Goal: Task Accomplishment & Management: Use online tool/utility

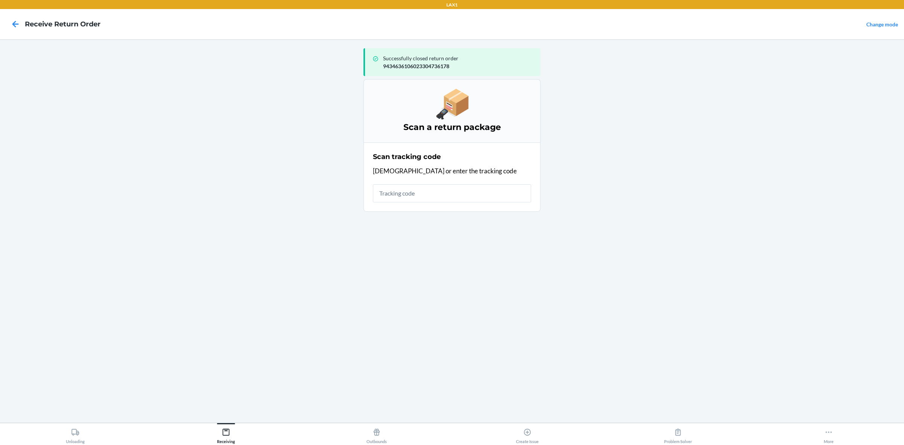
click at [408, 194] on input "text" at bounding box center [452, 193] width 158 height 18
type input "KIZIKBLIN"
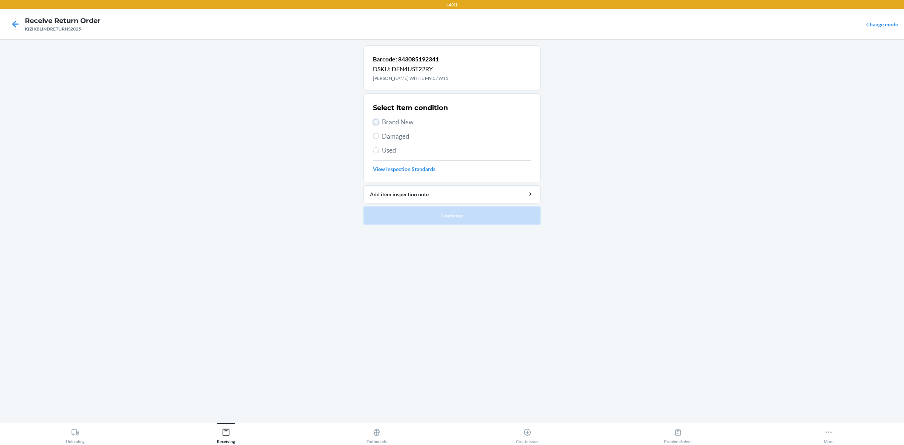
click at [377, 119] on input "Brand New" at bounding box center [376, 122] width 6 height 6
radio input "true"
click at [443, 220] on button "Continue" at bounding box center [452, 215] width 177 height 18
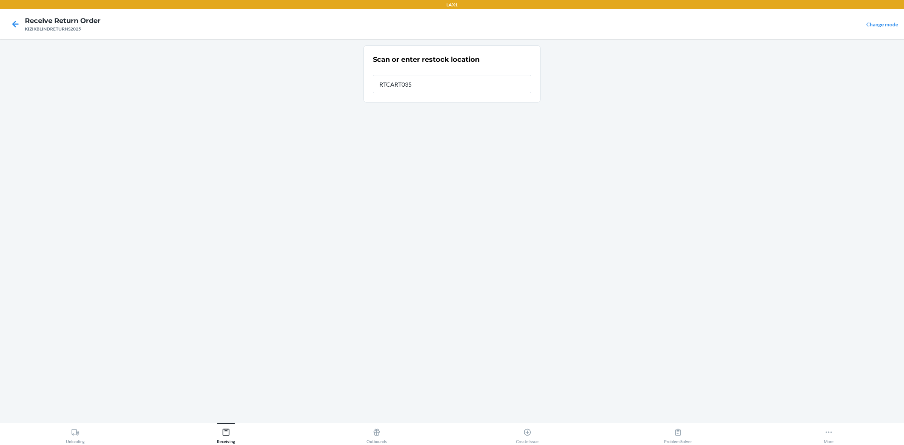
type input "RTCART035"
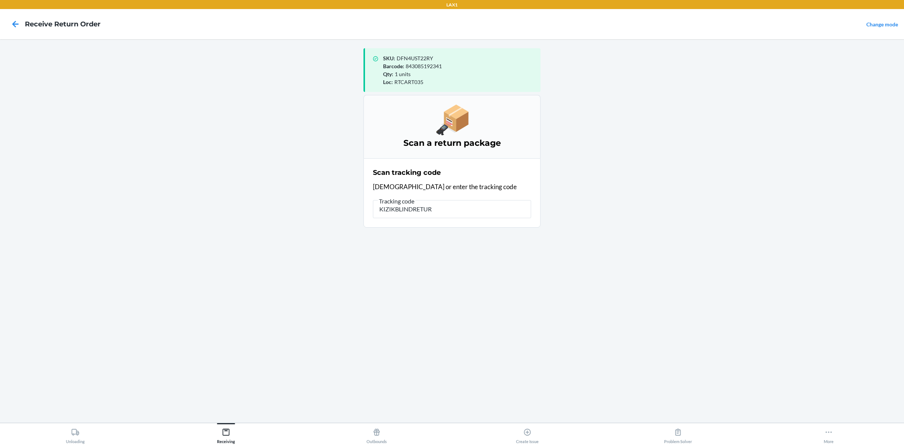
type input "KIZIKBLINDRETURN"
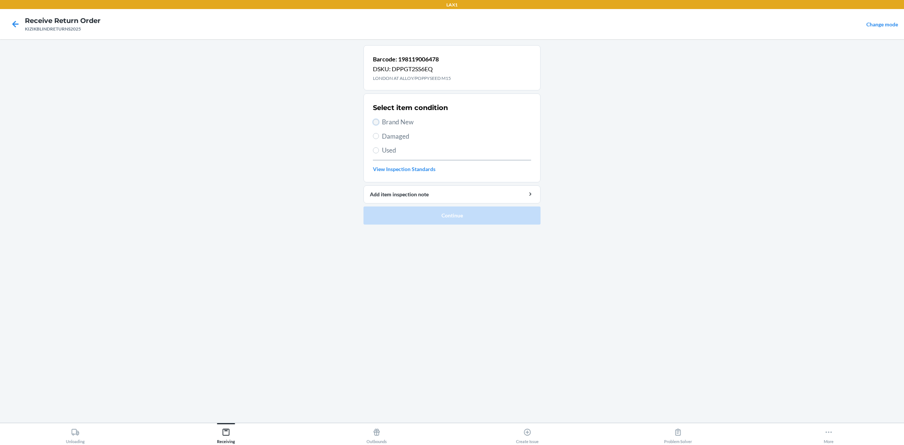
click at [373, 123] on input "Brand New" at bounding box center [376, 122] width 6 height 6
radio input "true"
click at [443, 213] on button "Continue" at bounding box center [452, 215] width 177 height 18
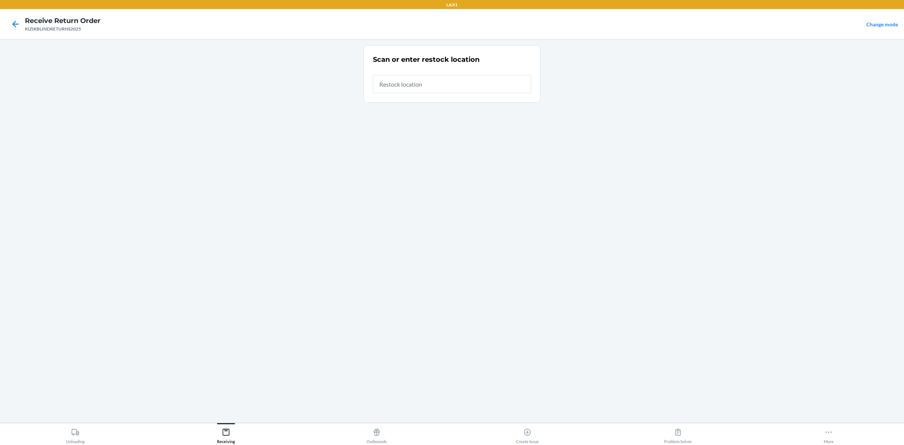
click at [387, 88] on input "text" at bounding box center [452, 84] width 158 height 18
type input "RTCART035"
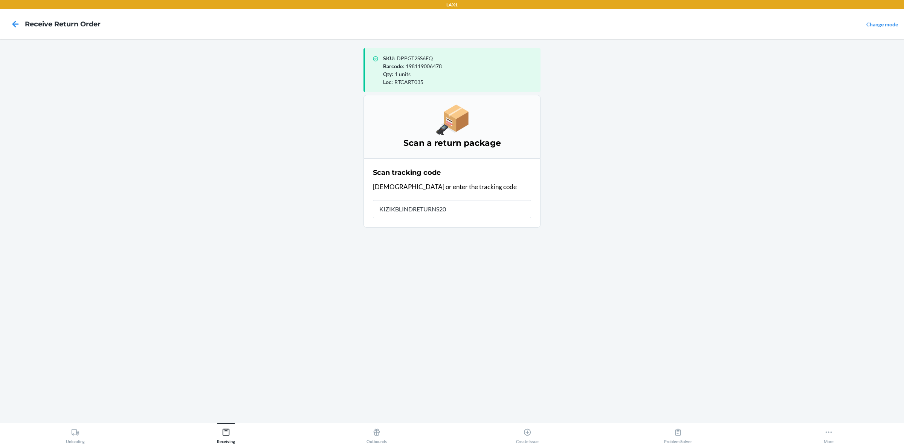
type input "KIZIKBLINDRETURNS202"
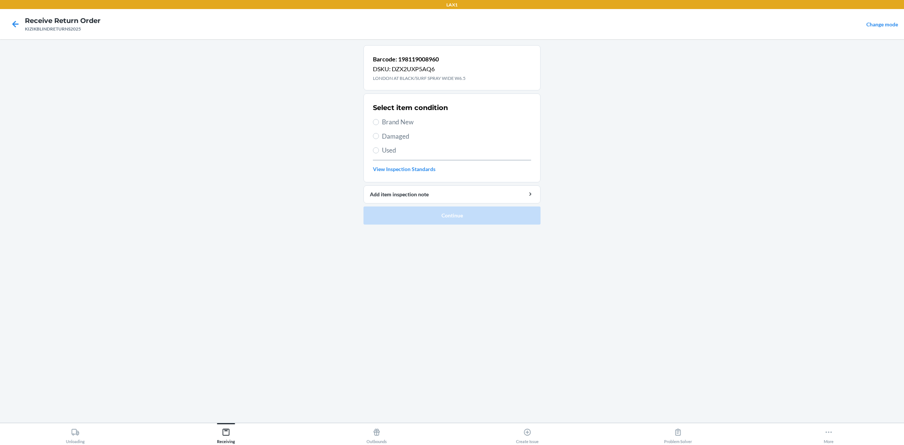
click at [380, 121] on label "Brand New" at bounding box center [452, 122] width 158 height 10
click at [379, 121] on input "Brand New" at bounding box center [376, 122] width 6 height 6
radio input "true"
click at [454, 223] on button "Continue" at bounding box center [452, 215] width 177 height 18
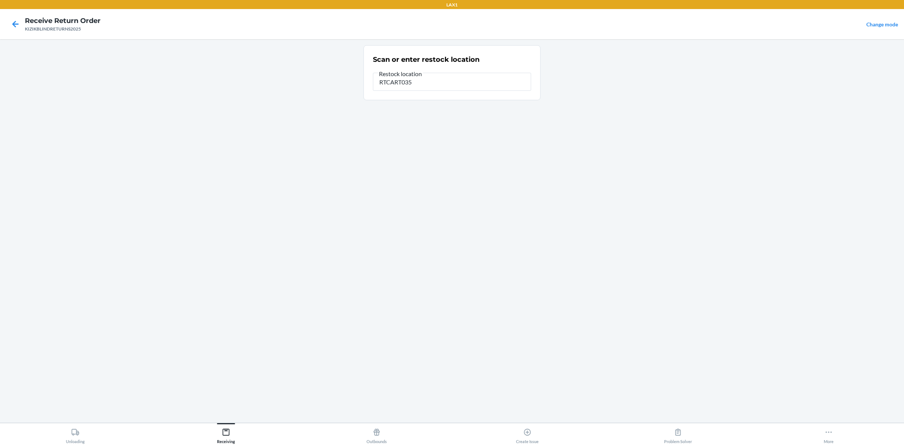
type input "RTCART035"
